Goal: Check status: Check status

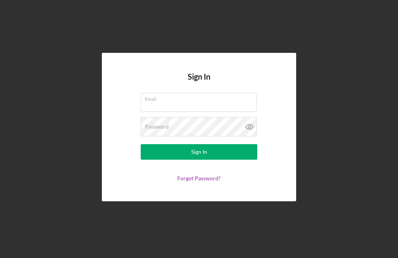
click at [209, 111] on div "Email" at bounding box center [199, 102] width 117 height 19
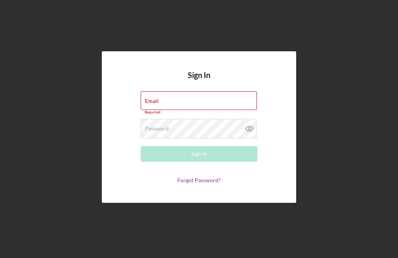
click at [193, 107] on input "Email" at bounding box center [199, 100] width 116 height 19
type input "[EMAIL_ADDRESS][DOMAIN_NAME]"
click at [199, 162] on button "Sign In" at bounding box center [199, 154] width 117 height 16
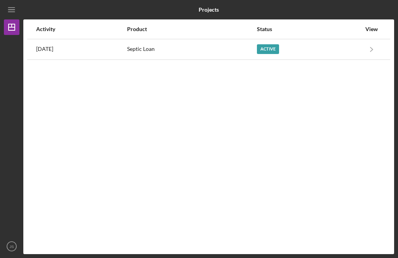
click at [373, 51] on icon "Icon/Navigate" at bounding box center [371, 48] width 17 height 17
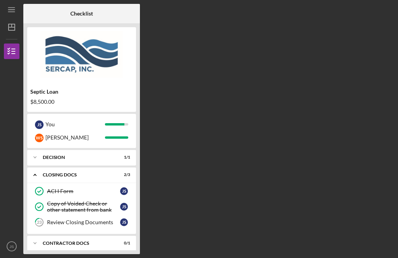
scroll to position [52, 0]
click at [36, 244] on polyline at bounding box center [35, 244] width 2 height 2
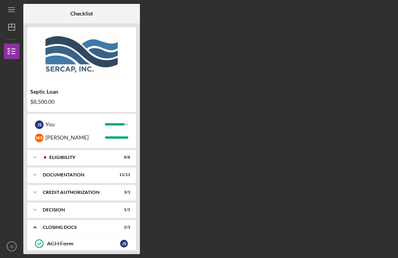
scroll to position [0, 0]
